Goal: Task Accomplishment & Management: Manage account settings

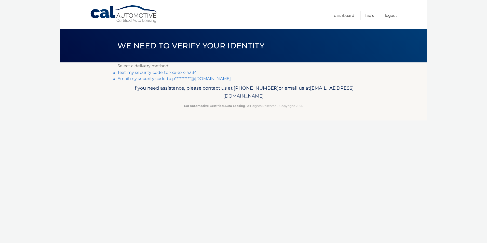
click at [186, 72] on link "Text my security code to xxx-xxx-4334" at bounding box center [156, 72] width 79 height 5
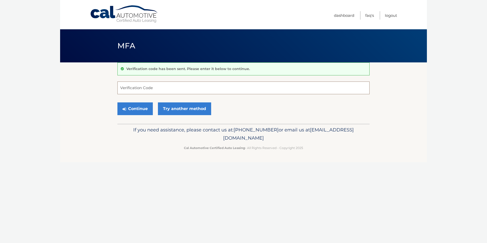
click at [169, 88] on input "Verification Code" at bounding box center [243, 87] width 252 height 13
type input "828807"
click at [136, 108] on button "Continue" at bounding box center [134, 108] width 35 height 13
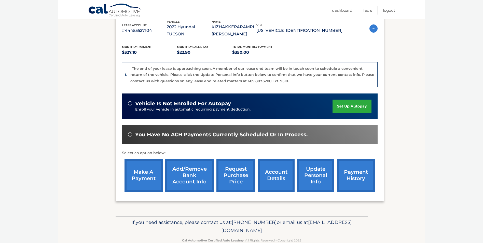
scroll to position [104, 0]
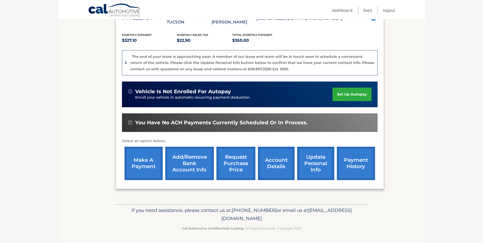
click at [348, 165] on link "payment history" at bounding box center [356, 163] width 38 height 33
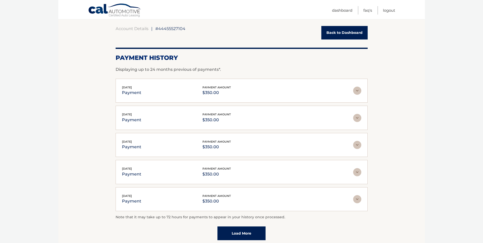
scroll to position [51, 0]
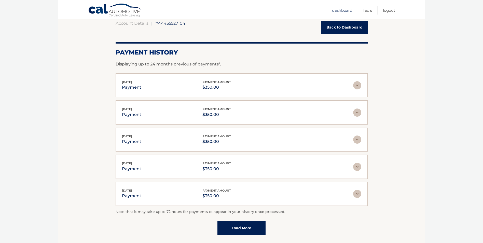
click at [341, 10] on link "Dashboard" at bounding box center [342, 10] width 20 height 8
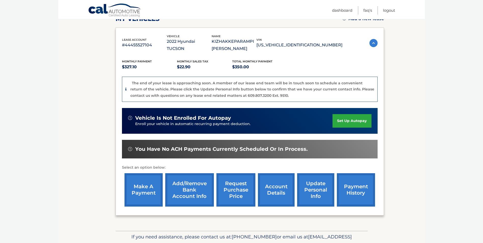
scroll to position [102, 0]
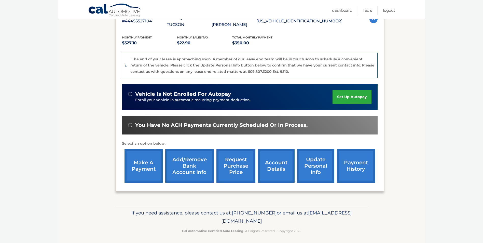
click at [277, 168] on link "account details" at bounding box center [276, 165] width 37 height 33
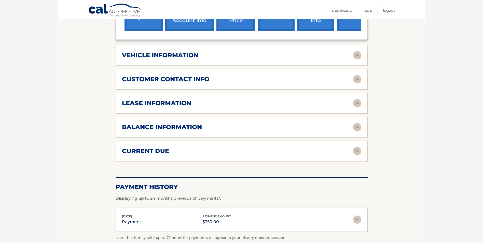
scroll to position [229, 0]
click at [358, 151] on img at bounding box center [357, 151] width 8 height 8
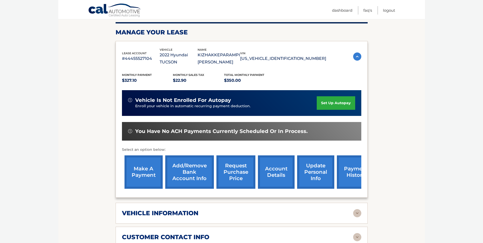
scroll to position [51, 0]
